Goal: Task Accomplishment & Management: Use online tool/utility

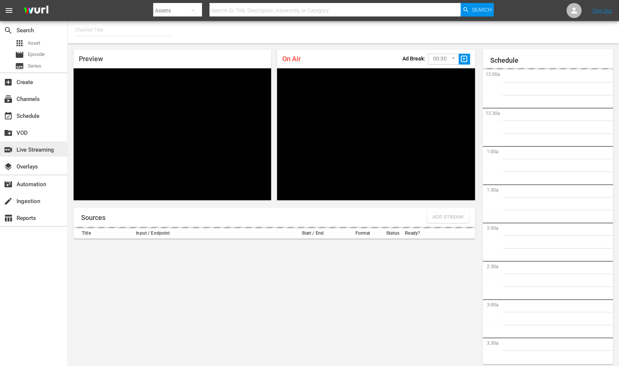
type input "RugbyPass TV (1872)"
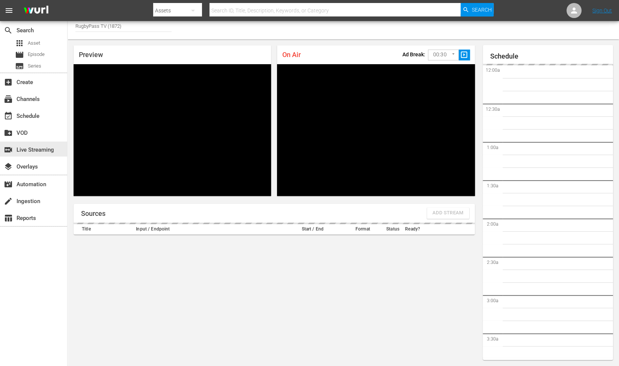
scroll to position [200, 0]
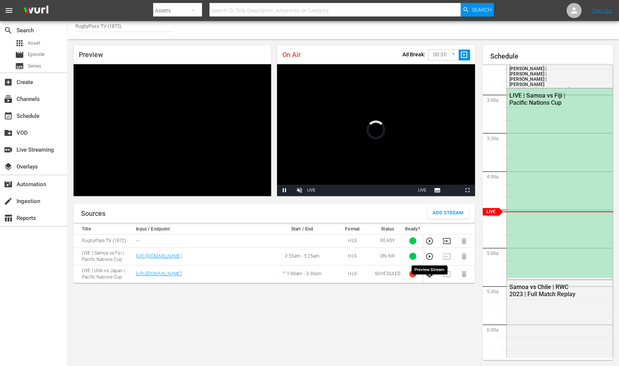
click at [429, 257] on icon "button" at bounding box center [429, 256] width 8 height 8
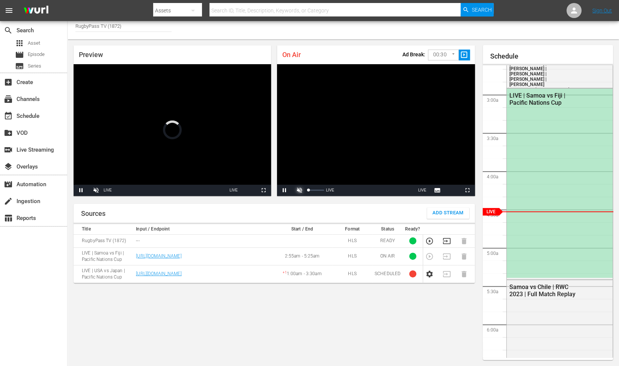
click at [300, 190] on span "Video Player" at bounding box center [300, 190] width 0 height 0
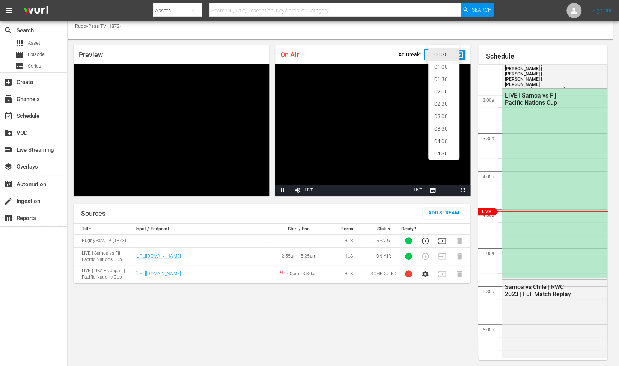
click at [455, 59] on body "menu Search By Assets Search ID, Title, Description, Keywords, or Category Sear…" at bounding box center [309, 179] width 619 height 366
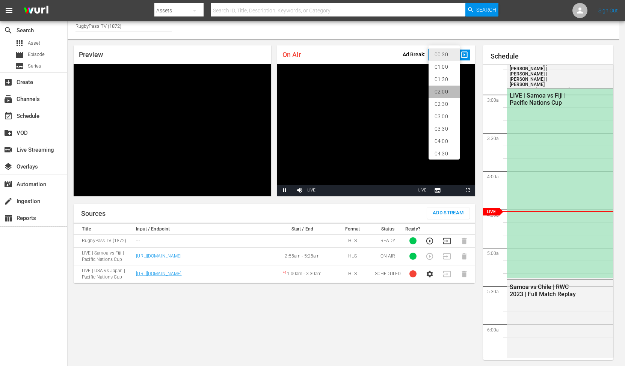
click at [442, 95] on li "02:00" at bounding box center [443, 92] width 31 height 12
type input "120"
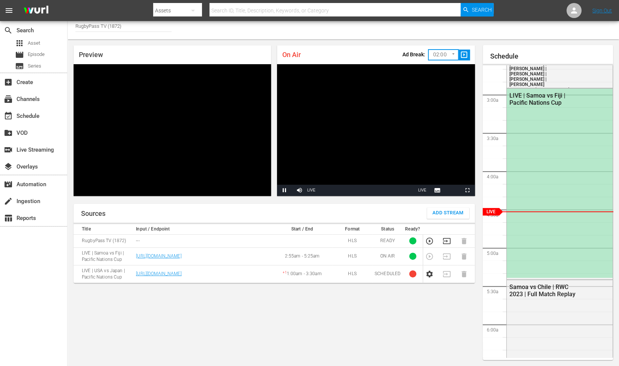
click at [465, 56] on span "slideshow_sharp" at bounding box center [464, 55] width 9 height 9
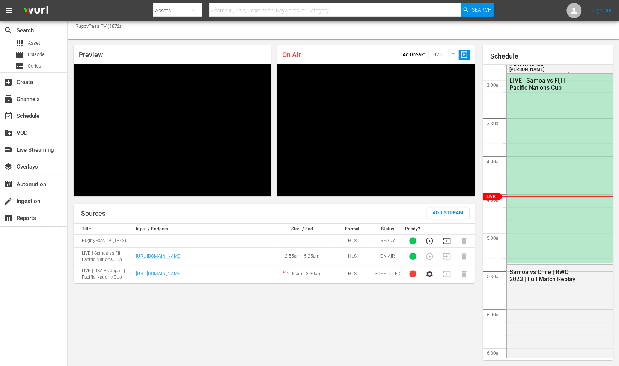
scroll to position [216, 0]
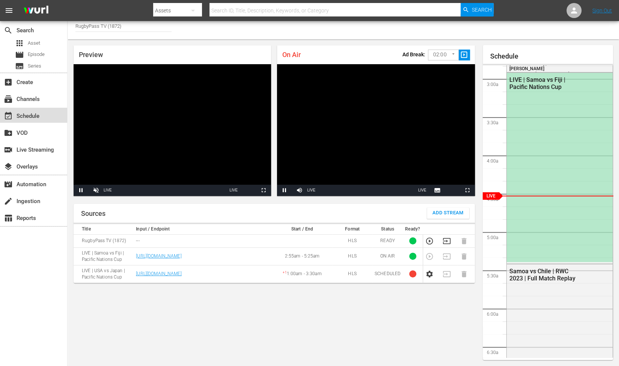
click at [23, 116] on div "event_available Schedule" at bounding box center [21, 114] width 42 height 7
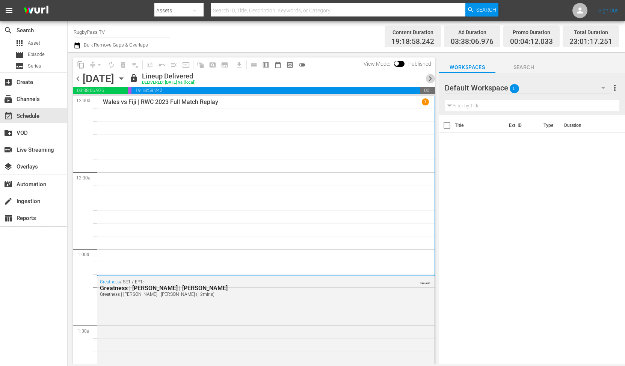
click at [430, 82] on span "chevron_right" at bounding box center [429, 78] width 9 height 9
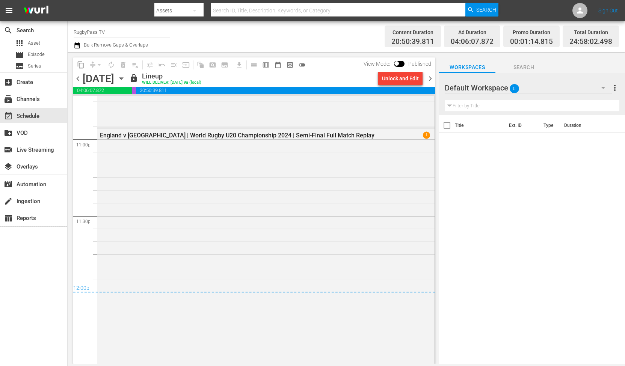
scroll to position [3585, 0]
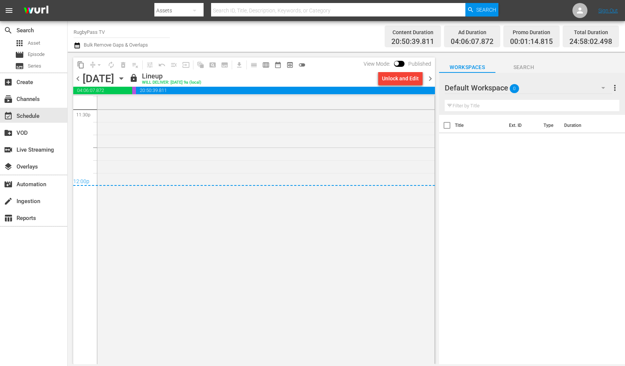
click at [77, 81] on span "chevron_left" at bounding box center [77, 78] width 9 height 9
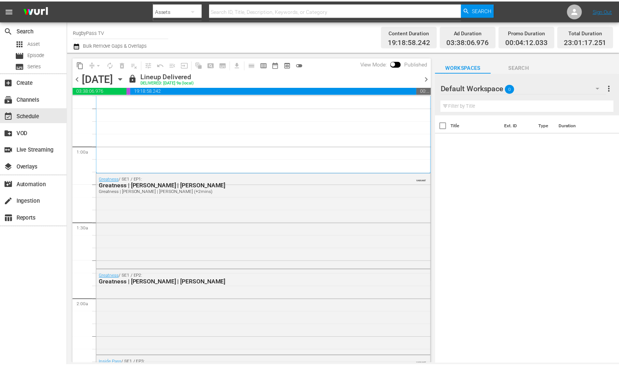
scroll to position [100, 0]
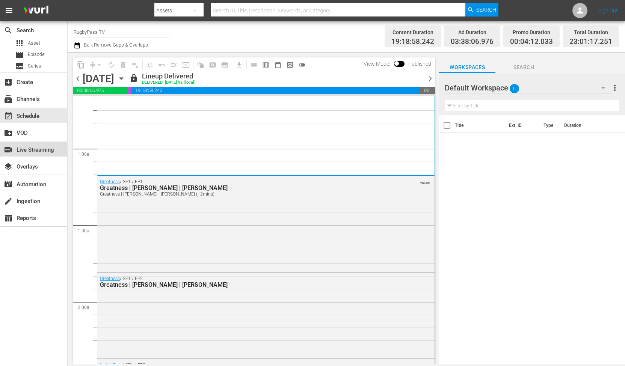
click at [27, 151] on div "switch_video Live Streaming" at bounding box center [21, 148] width 42 height 7
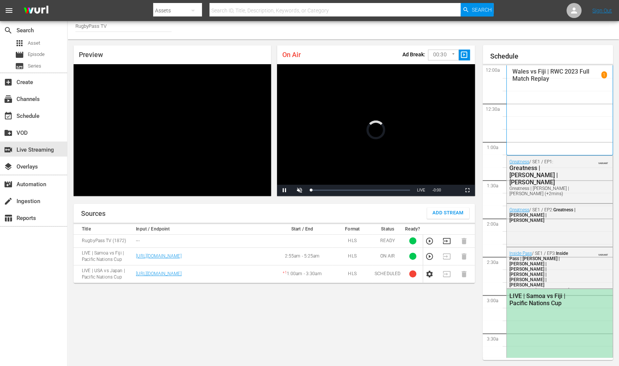
scroll to position [233, 0]
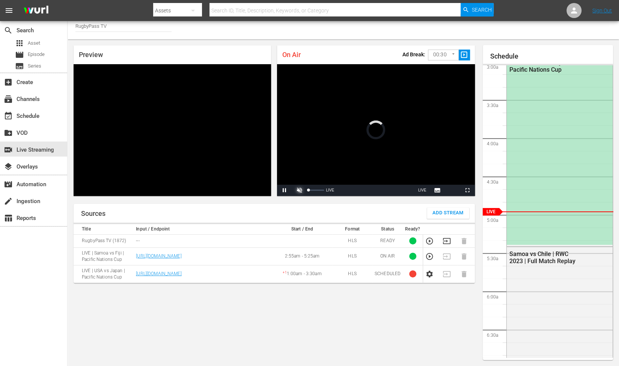
click at [300, 190] on span "Video Player" at bounding box center [300, 190] width 0 height 0
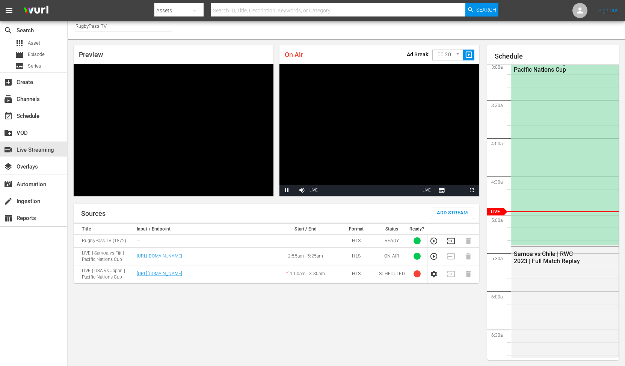
click at [447, 56] on body "menu Search By Assets Search ID, Title, Description, Keywords, or Category Sear…" at bounding box center [312, 179] width 625 height 366
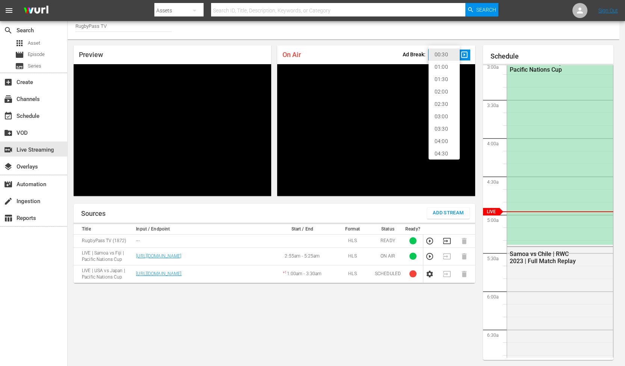
click at [446, 92] on li "02:00" at bounding box center [443, 92] width 31 height 12
type input "120"
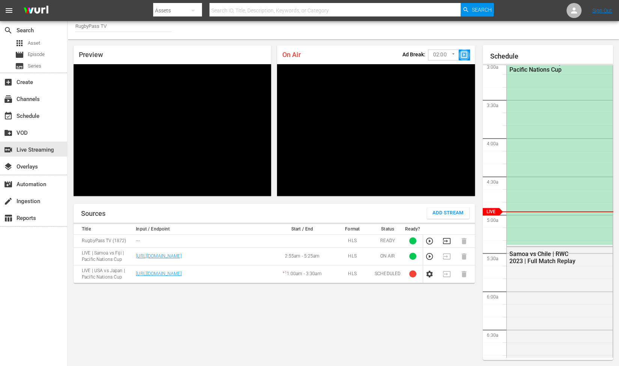
click at [464, 55] on span "slideshow_sharp" at bounding box center [464, 55] width 9 height 9
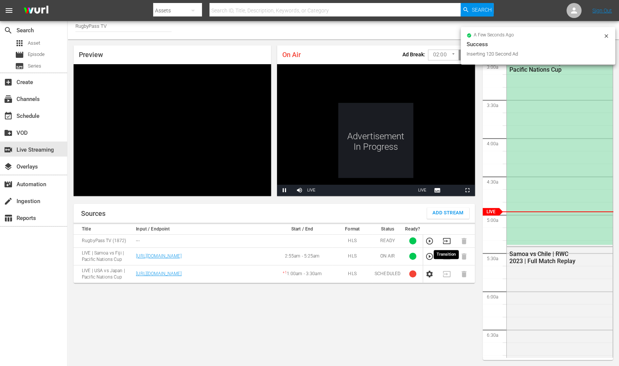
click at [450, 241] on icon "button" at bounding box center [447, 241] width 8 height 6
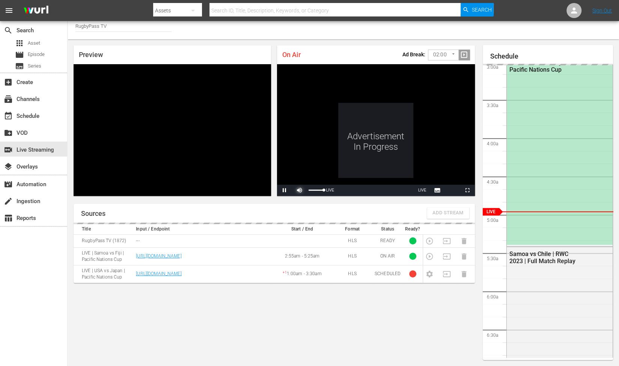
click at [300, 190] on span "Video Player" at bounding box center [300, 190] width 0 height 0
